Goal: Navigation & Orientation: Find specific page/section

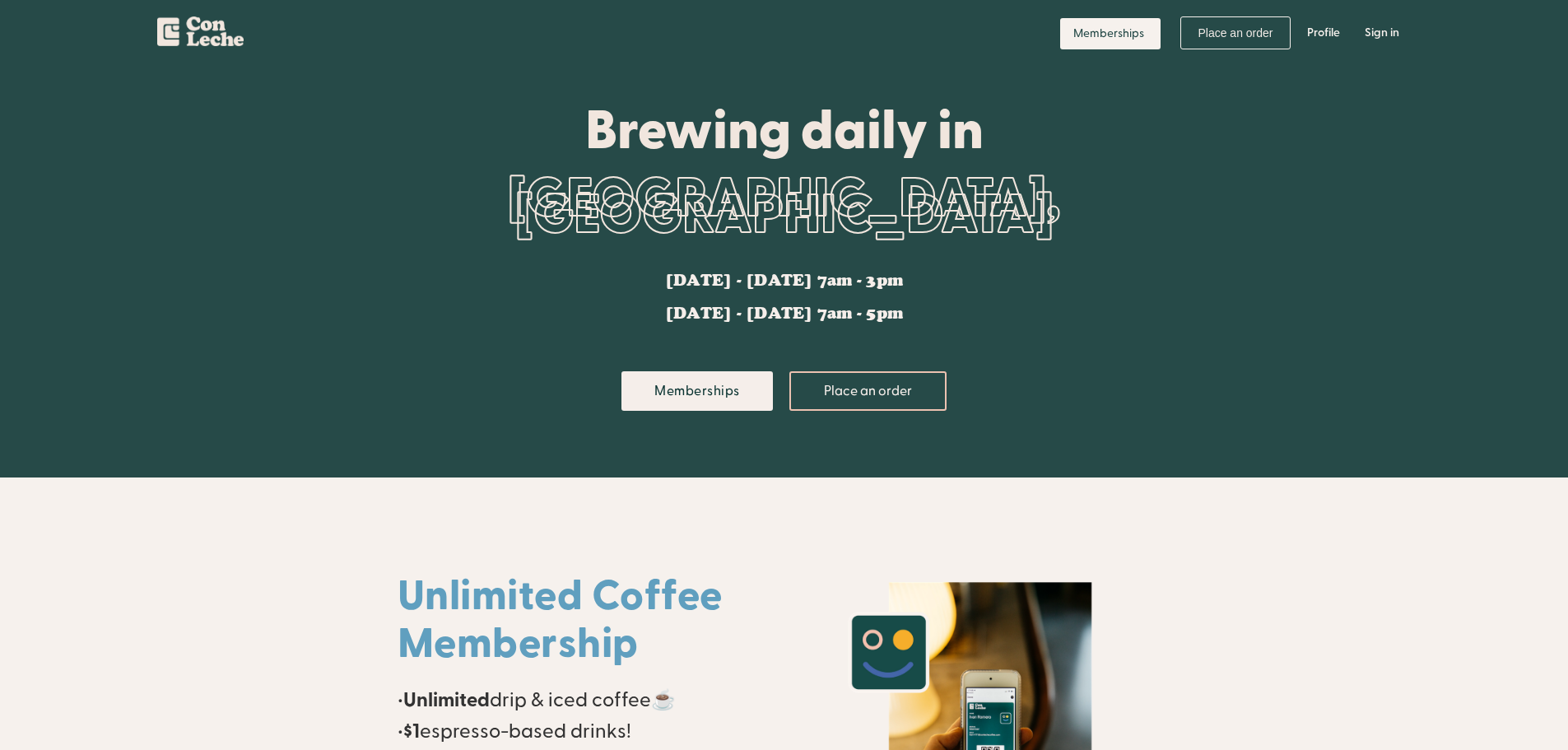
click at [205, 31] on img "home" at bounding box center [200, 29] width 87 height 35
